Goal: Task Accomplishment & Management: Manage account settings

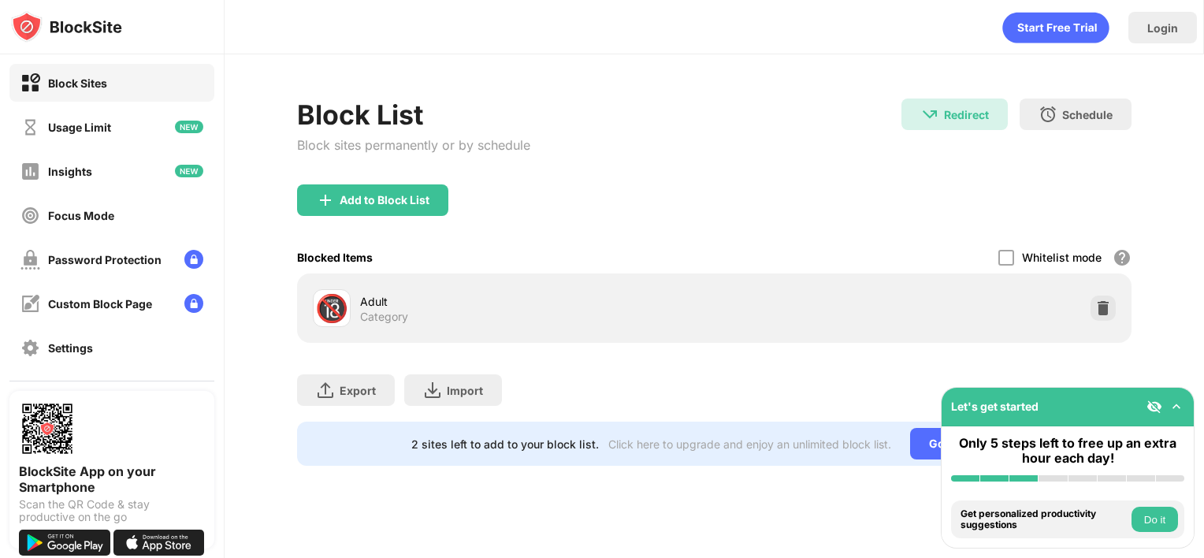
click at [1167, 329] on div "Block List Block sites permanently or by schedule Redirect Redirect to youtube.…" at bounding box center [715, 282] width 980 height 456
click at [1100, 307] on img at bounding box center [1104, 308] width 16 height 16
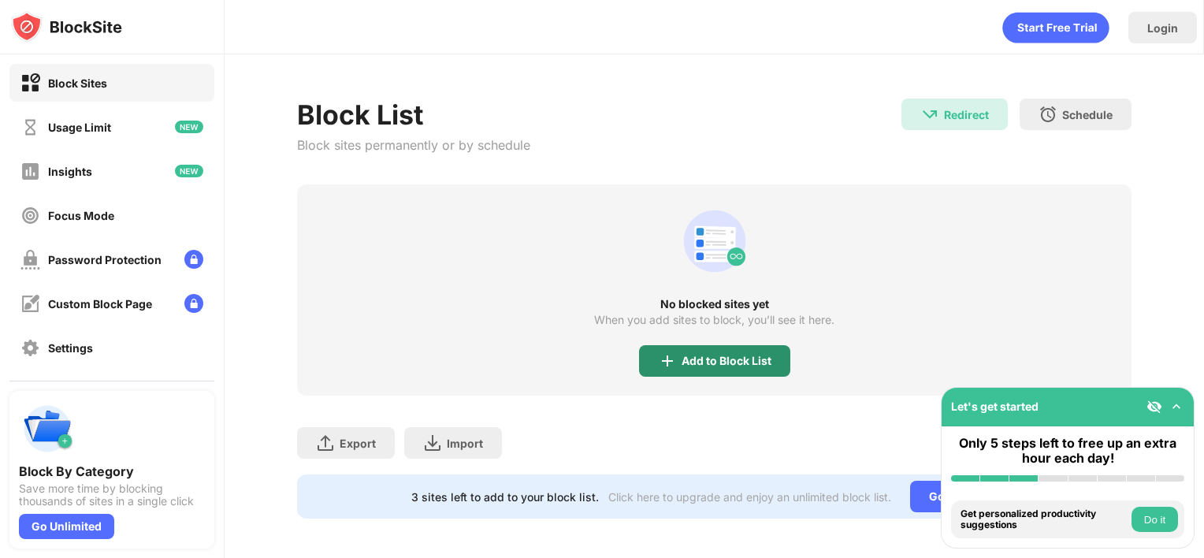
click at [702, 359] on div "Add to Block List" at bounding box center [727, 361] width 90 height 13
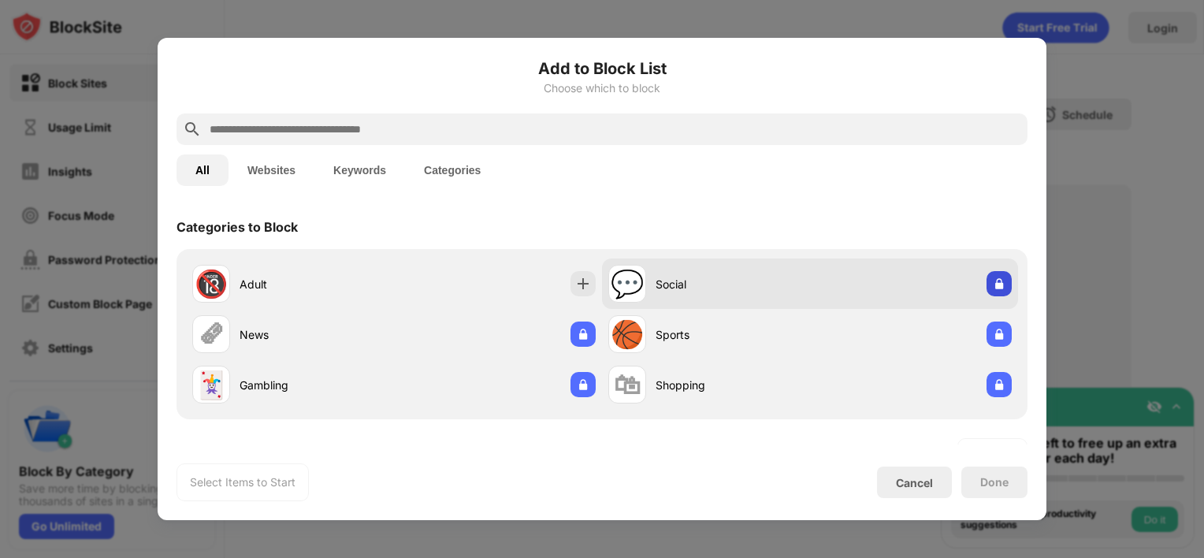
click at [991, 287] on img at bounding box center [999, 284] width 16 height 16
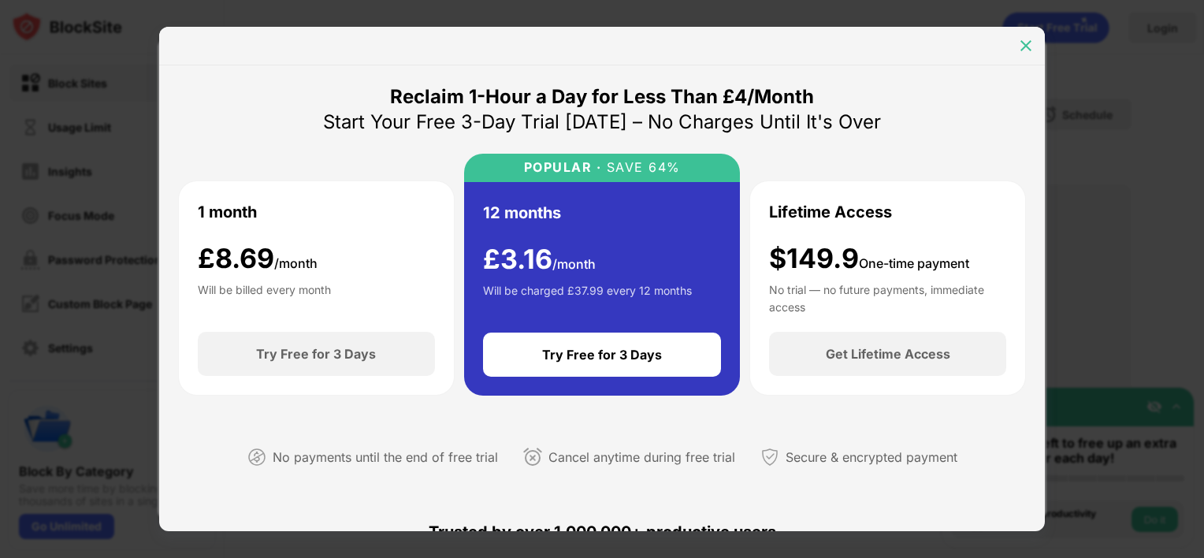
click at [1024, 42] on img at bounding box center [1026, 46] width 16 height 16
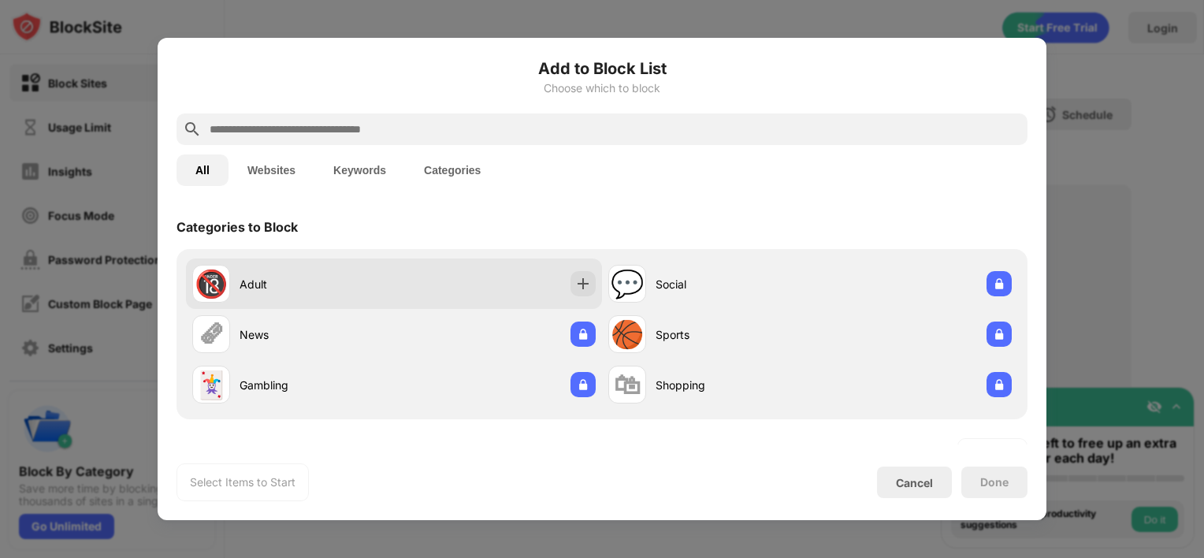
click at [252, 288] on div "Adult" at bounding box center [317, 284] width 154 height 17
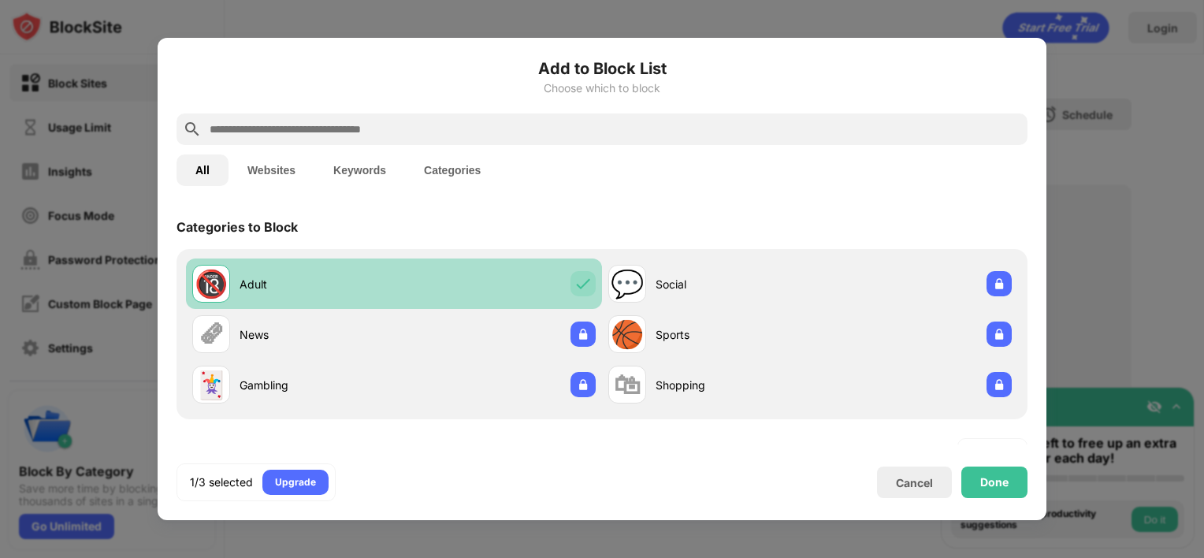
click at [252, 288] on div "Adult" at bounding box center [317, 284] width 154 height 17
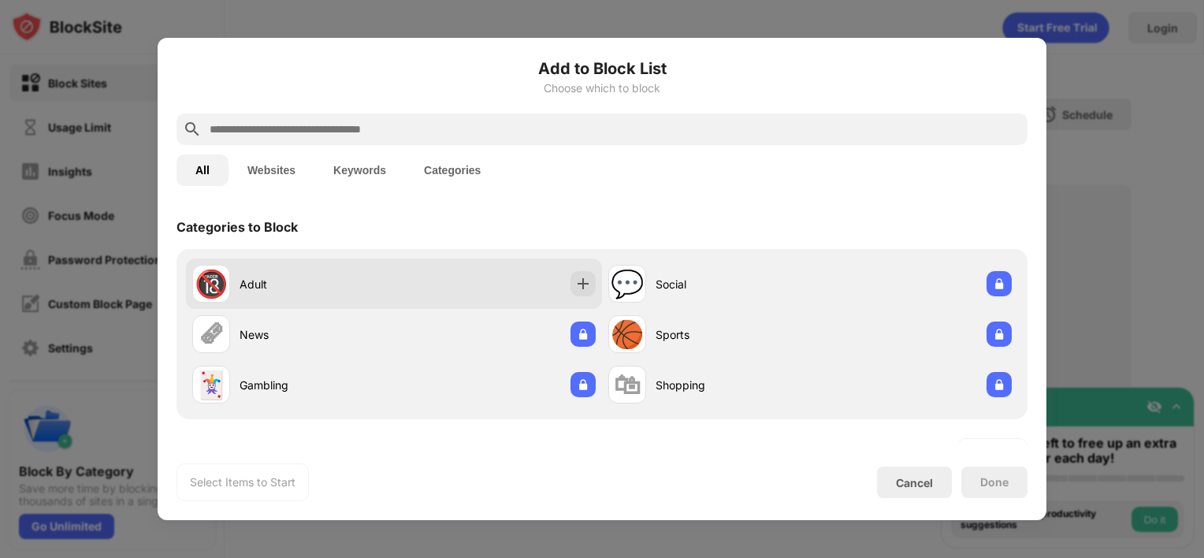
click at [328, 281] on div "Adult" at bounding box center [317, 284] width 154 height 17
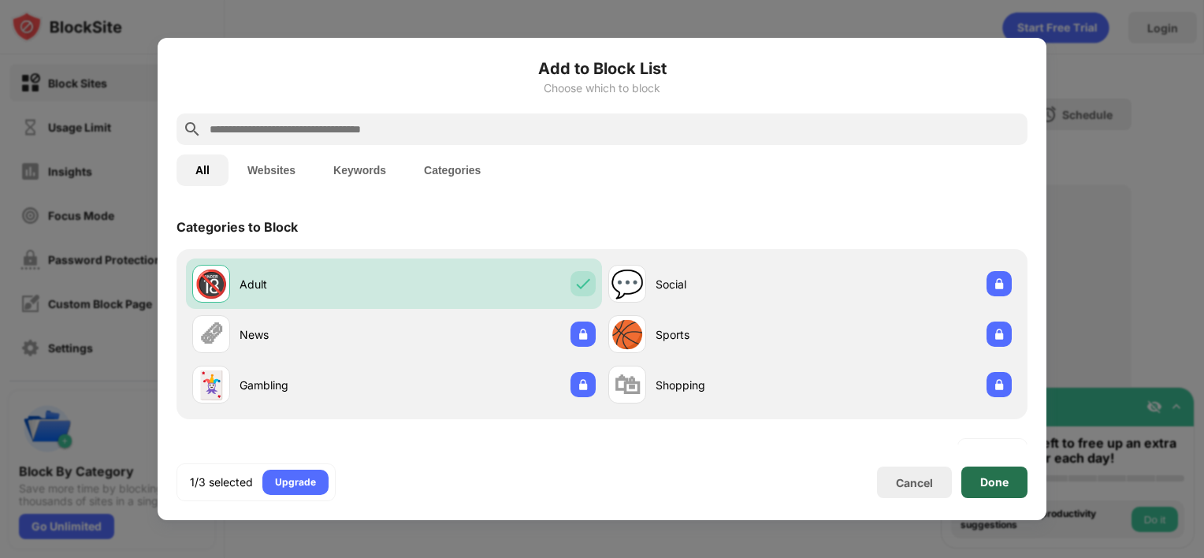
click at [983, 485] on div "Done" at bounding box center [994, 482] width 28 height 13
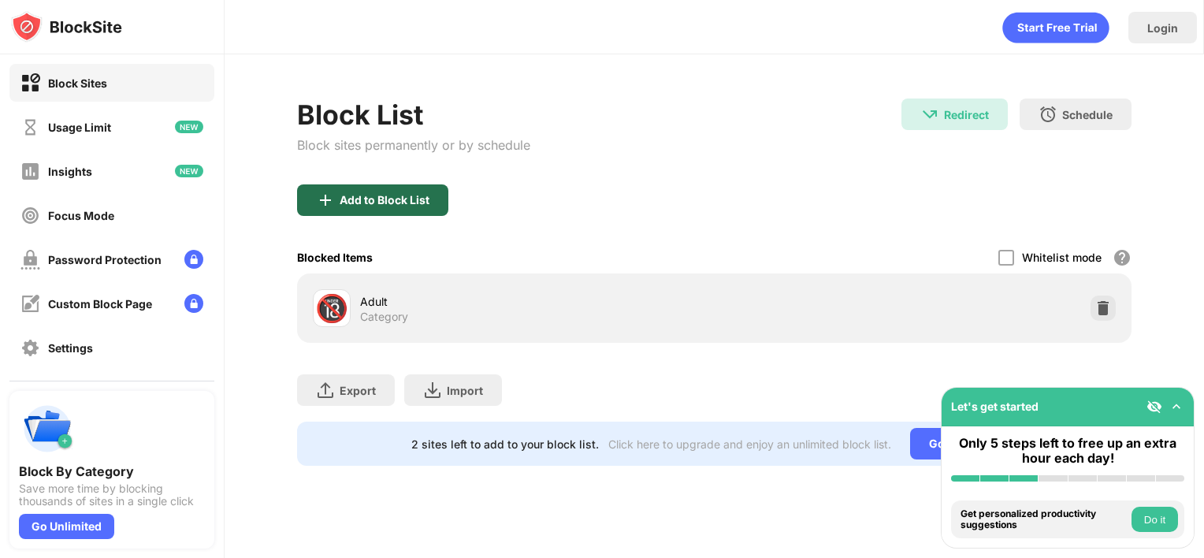
click at [393, 185] on div "Add to Block List" at bounding box center [372, 200] width 151 height 32
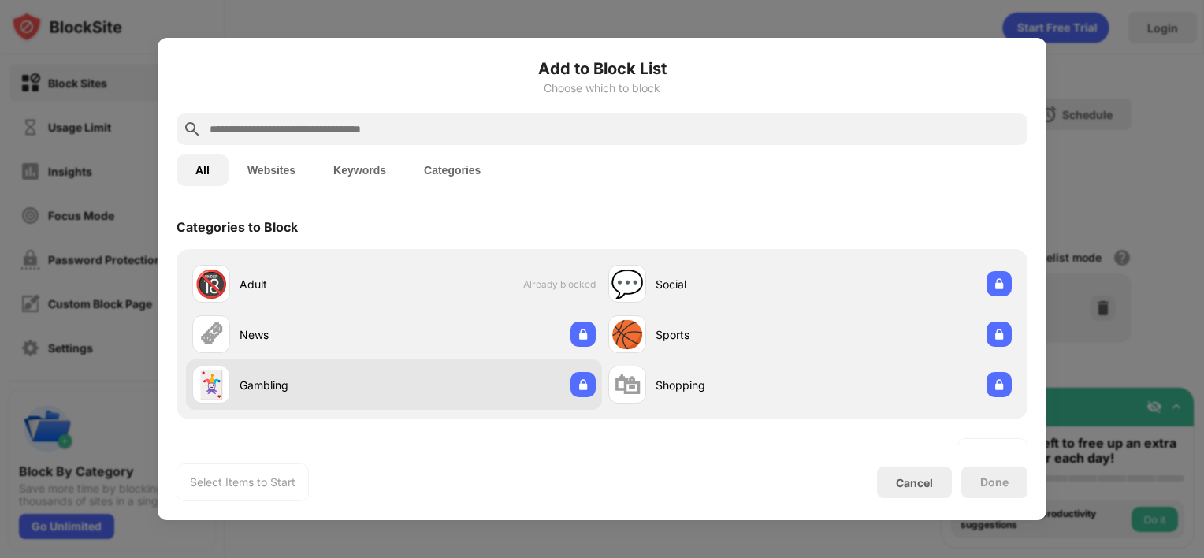
click at [270, 391] on div "Gambling" at bounding box center [317, 385] width 154 height 17
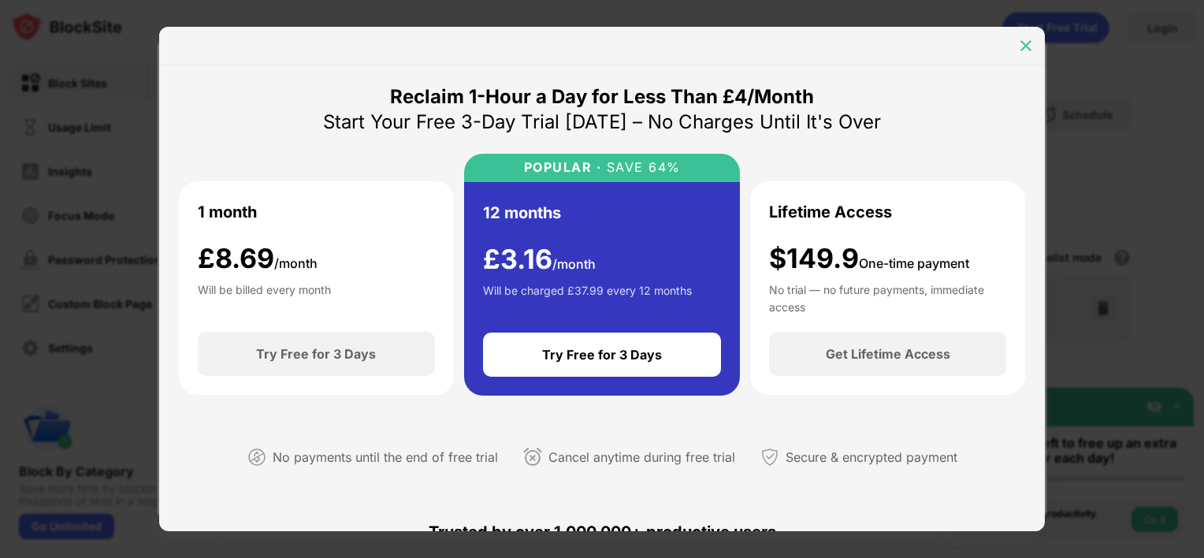
click at [1025, 43] on img at bounding box center [1026, 46] width 16 height 16
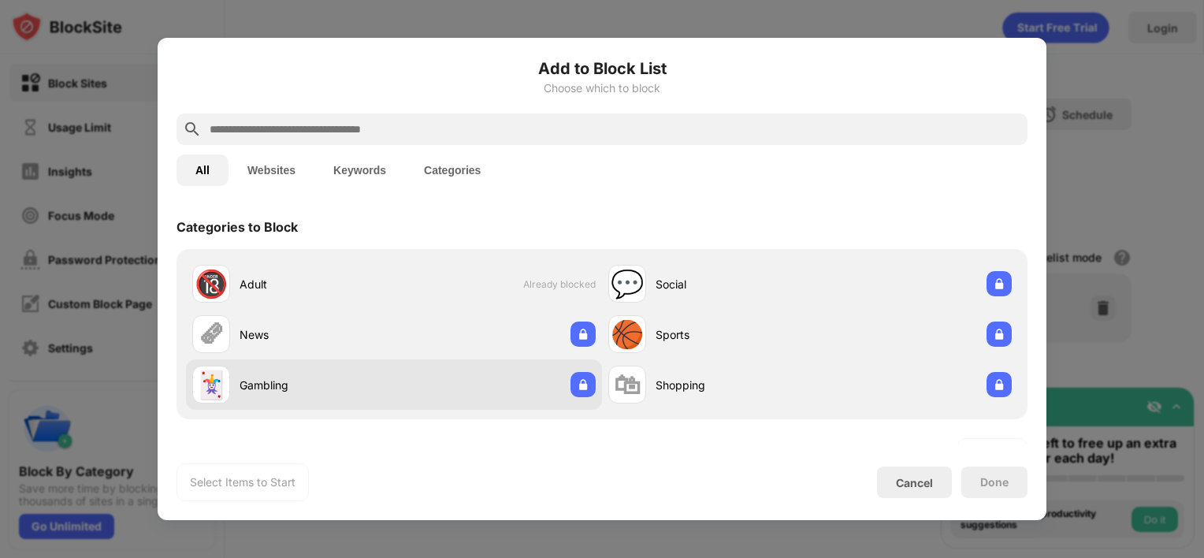
click at [226, 393] on div "🃏" at bounding box center [211, 385] width 33 height 32
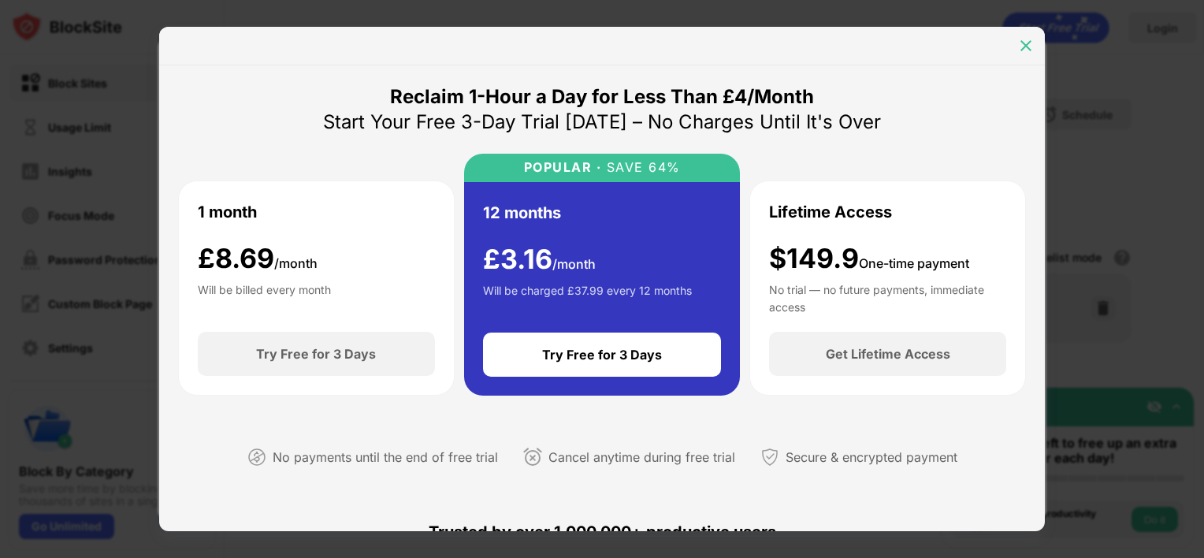
click at [1025, 44] on img at bounding box center [1026, 46] width 16 height 16
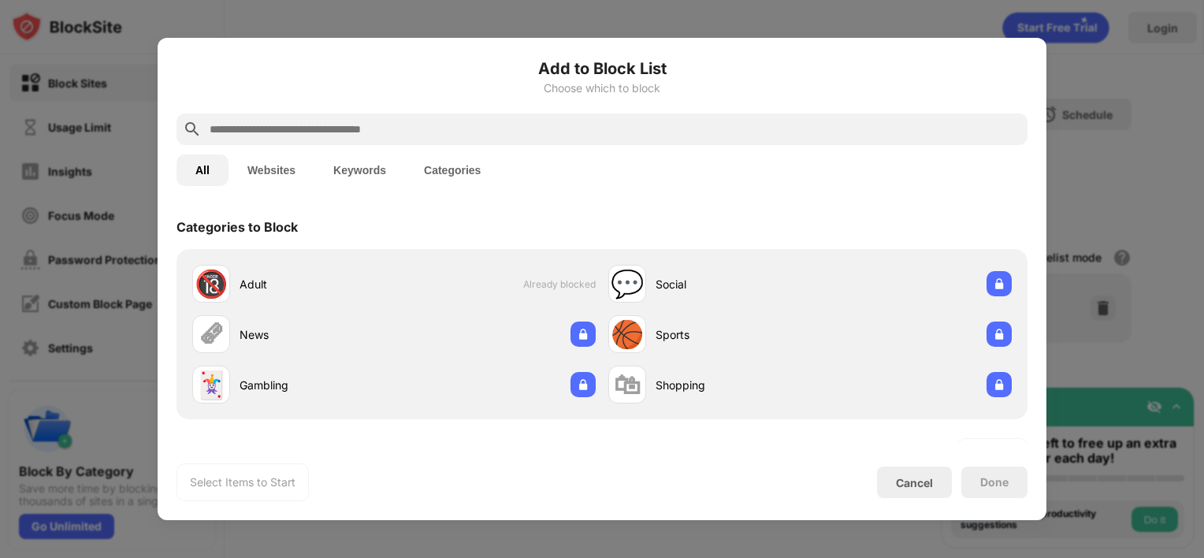
click at [982, 473] on div "Done" at bounding box center [995, 483] width 66 height 32
click at [986, 485] on div "Done" at bounding box center [994, 482] width 28 height 13
click at [907, 466] on div "Select Items to Start Cancel Done" at bounding box center [602, 482] width 851 height 38
click at [908, 483] on div "Cancel" at bounding box center [914, 482] width 37 height 13
